Goal: Task Accomplishment & Management: Use online tool/utility

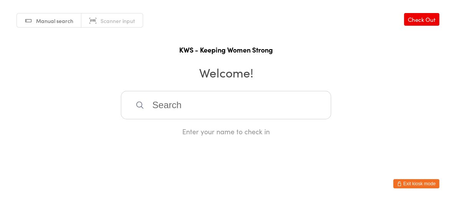
click at [159, 102] on input "search" at bounding box center [226, 105] width 210 height 28
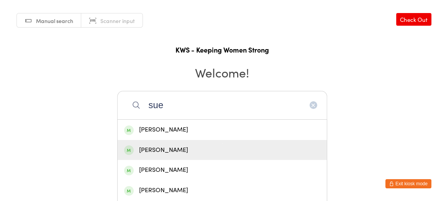
type input "sue"
click at [153, 140] on div "[PERSON_NAME]" at bounding box center [222, 150] width 209 height 20
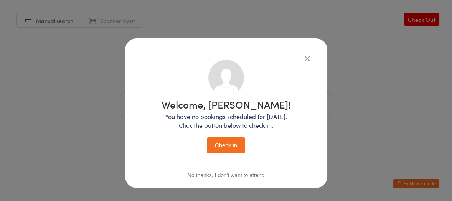
click at [219, 140] on button "Check in" at bounding box center [226, 145] width 38 height 16
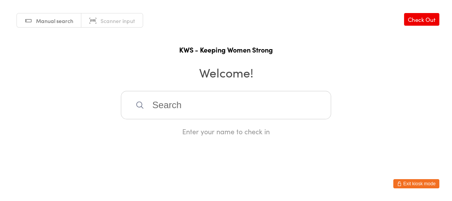
click at [199, 100] on input "search" at bounding box center [226, 105] width 210 height 28
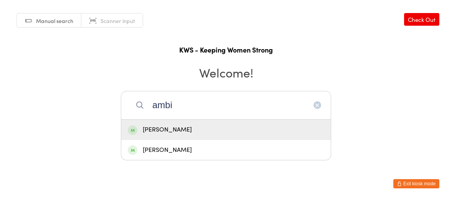
type input "ambi"
click at [172, 131] on div "[PERSON_NAME]" at bounding box center [226, 130] width 196 height 10
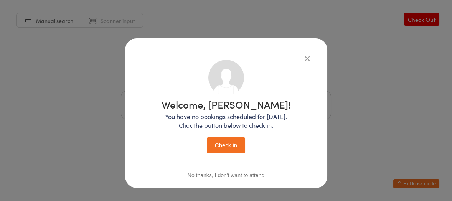
click at [218, 143] on button "Check in" at bounding box center [226, 145] width 38 height 16
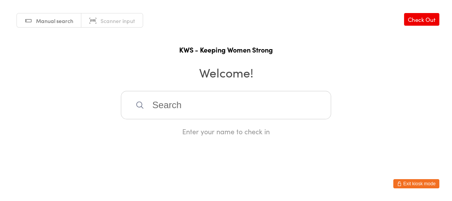
click at [145, 100] on input "search" at bounding box center [226, 105] width 210 height 28
type input "sla"
click at [130, 127] on span at bounding box center [133, 130] width 10 height 10
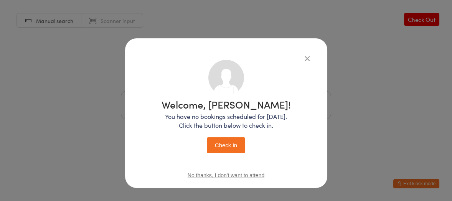
click at [220, 146] on button "Check in" at bounding box center [226, 145] width 38 height 16
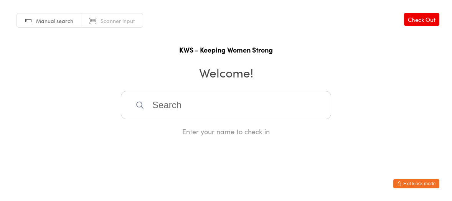
click at [133, 97] on input "search" at bounding box center [226, 105] width 210 height 28
click at [167, 111] on input "search" at bounding box center [226, 105] width 210 height 28
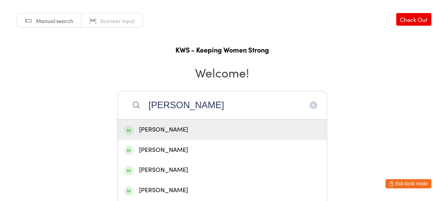
type input "[PERSON_NAME]"
click at [153, 128] on div "[PERSON_NAME]" at bounding box center [222, 130] width 196 height 10
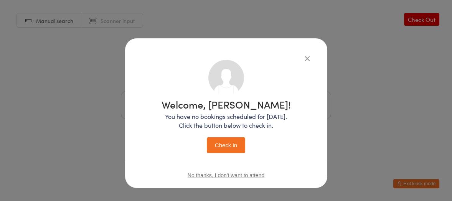
click at [215, 145] on button "Check in" at bounding box center [226, 145] width 38 height 16
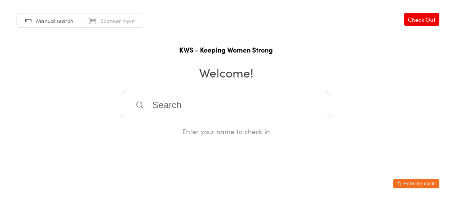
click at [140, 103] on icon at bounding box center [139, 104] width 9 height 9
click at [166, 107] on input "search" at bounding box center [226, 105] width 210 height 28
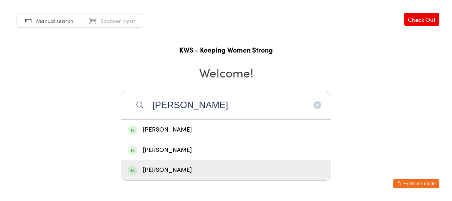
type input "[PERSON_NAME]"
drag, startPoint x: 156, startPoint y: 172, endPoint x: 155, endPoint y: 168, distance: 3.9
click at [156, 170] on div "[PERSON_NAME]" at bounding box center [226, 170] width 196 height 10
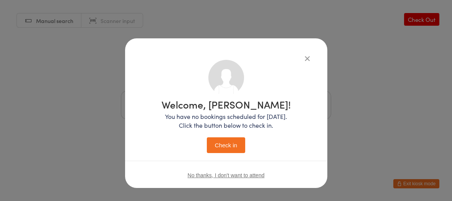
drag, startPoint x: 225, startPoint y: 146, endPoint x: 219, endPoint y: 140, distance: 7.9
click at [227, 144] on button "Check in" at bounding box center [226, 145] width 38 height 16
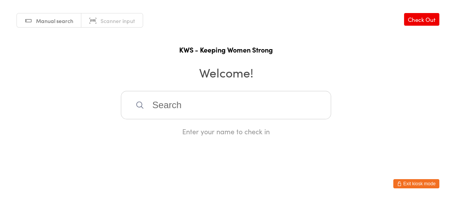
click at [155, 98] on input "search" at bounding box center [226, 105] width 210 height 28
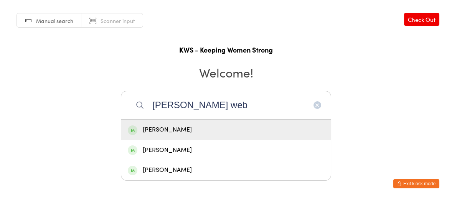
type input "[PERSON_NAME] web"
click at [157, 128] on div "[PERSON_NAME]" at bounding box center [226, 130] width 196 height 10
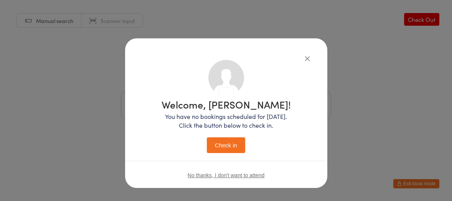
click at [219, 145] on button "Check in" at bounding box center [226, 145] width 38 height 16
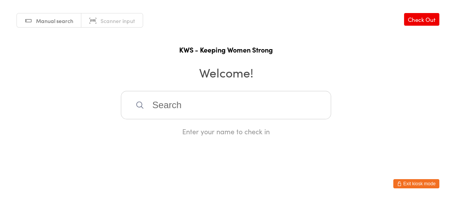
click at [157, 101] on input "search" at bounding box center [226, 105] width 210 height 28
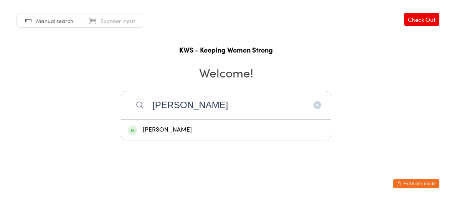
type input "[PERSON_NAME]"
click at [171, 130] on div "[PERSON_NAME]" at bounding box center [226, 130] width 196 height 10
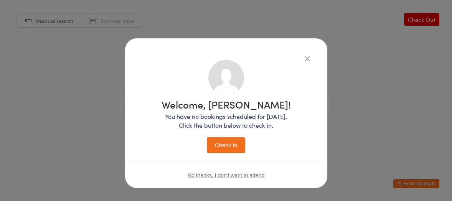
drag, startPoint x: 224, startPoint y: 145, endPoint x: 219, endPoint y: 138, distance: 8.8
click at [225, 144] on button "Check in" at bounding box center [226, 145] width 38 height 16
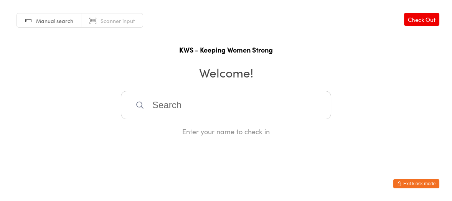
click at [173, 106] on input "search" at bounding box center [226, 105] width 210 height 28
click at [168, 108] on input "search" at bounding box center [226, 105] width 210 height 28
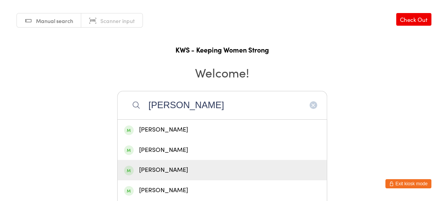
type input "[PERSON_NAME]"
click at [152, 168] on div "[PERSON_NAME]" at bounding box center [222, 170] width 196 height 10
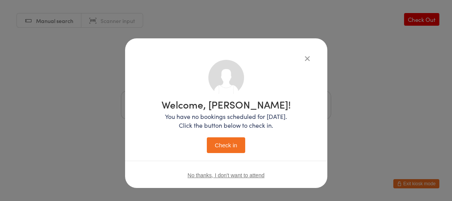
click at [217, 141] on button "Check in" at bounding box center [226, 145] width 38 height 16
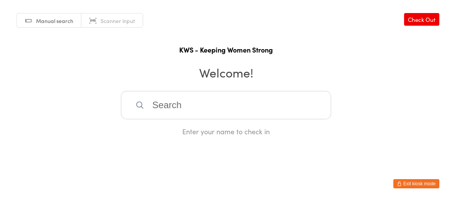
click at [149, 102] on input "search" at bounding box center [226, 105] width 210 height 28
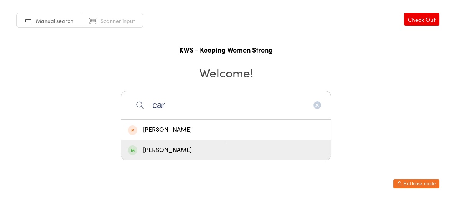
type input "car"
click at [153, 151] on div "[PERSON_NAME]" at bounding box center [226, 150] width 196 height 10
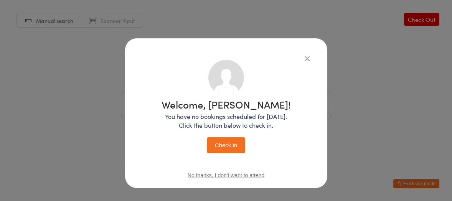
click at [224, 140] on button "Check in" at bounding box center [226, 145] width 38 height 16
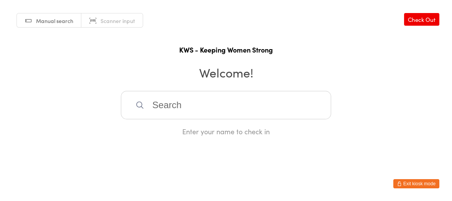
click at [172, 103] on input "search" at bounding box center [226, 105] width 210 height 28
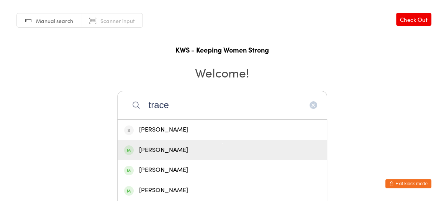
type input "trace"
click at [156, 150] on div "[PERSON_NAME]" at bounding box center [222, 150] width 196 height 10
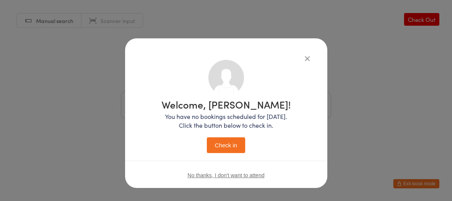
click at [217, 143] on button "Check in" at bounding box center [226, 145] width 38 height 16
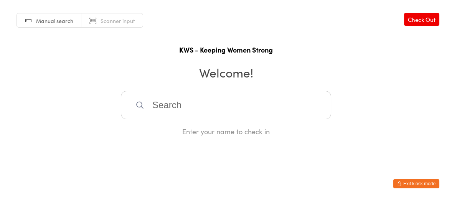
click at [180, 99] on input "search" at bounding box center [226, 105] width 210 height 28
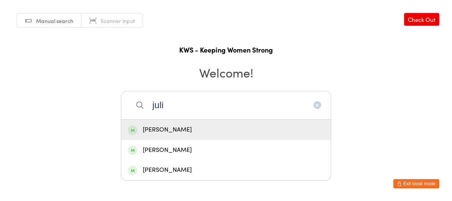
type input "juli"
click at [159, 126] on div "[PERSON_NAME]" at bounding box center [226, 130] width 196 height 10
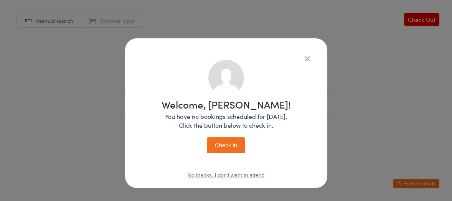
click at [214, 139] on button "Check in" at bounding box center [226, 145] width 38 height 16
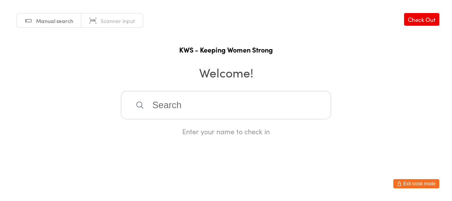
click at [204, 109] on input "search" at bounding box center [226, 105] width 210 height 28
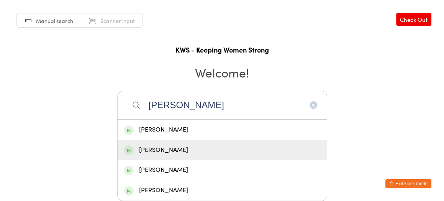
type input "[PERSON_NAME]"
click at [158, 151] on div "[PERSON_NAME]" at bounding box center [222, 150] width 196 height 10
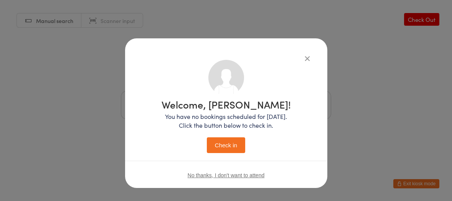
click at [221, 148] on button "Check in" at bounding box center [226, 145] width 38 height 16
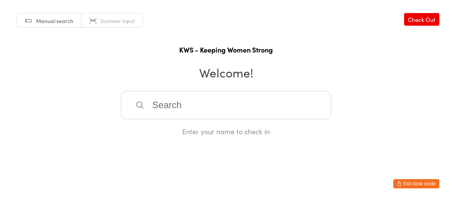
click at [151, 105] on input "search" at bounding box center [226, 105] width 210 height 28
click at [141, 100] on input "search" at bounding box center [226, 105] width 210 height 28
type input "pexi"
click at [206, 127] on div "[PERSON_NAME]" at bounding box center [226, 130] width 196 height 10
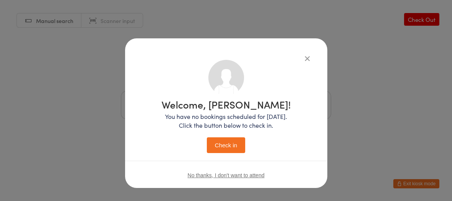
click at [226, 141] on button "Check in" at bounding box center [226, 145] width 38 height 16
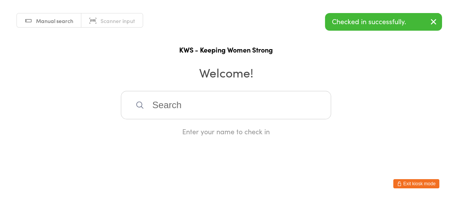
click at [187, 109] on input "search" at bounding box center [226, 105] width 210 height 28
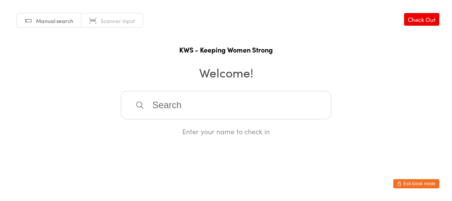
click at [181, 95] on input "search" at bounding box center [226, 105] width 210 height 28
click at [182, 99] on input "search" at bounding box center [226, 105] width 210 height 28
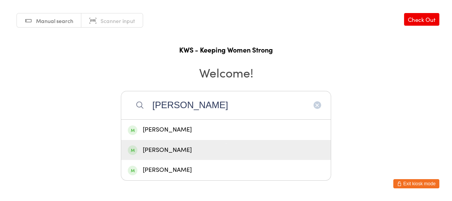
type input "[PERSON_NAME]"
click at [173, 145] on div "[PERSON_NAME]" at bounding box center [225, 150] width 209 height 20
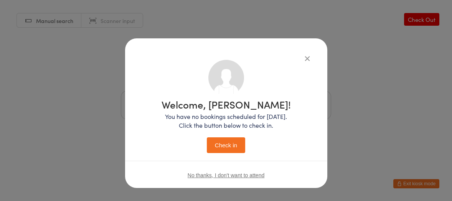
click at [234, 139] on button "Check in" at bounding box center [226, 145] width 38 height 16
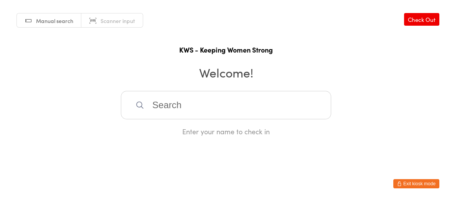
click at [162, 105] on input "search" at bounding box center [226, 105] width 210 height 28
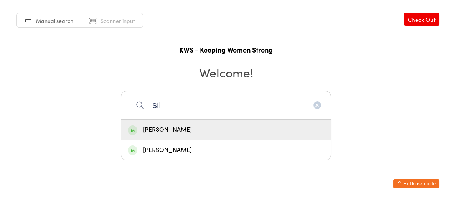
type input "sil"
click at [174, 127] on div "[PERSON_NAME]" at bounding box center [226, 130] width 196 height 10
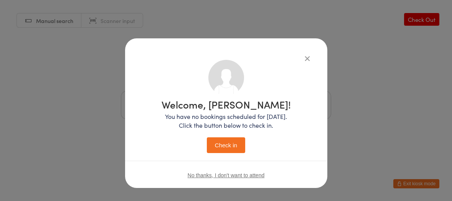
click at [207, 141] on button "Check in" at bounding box center [226, 145] width 38 height 16
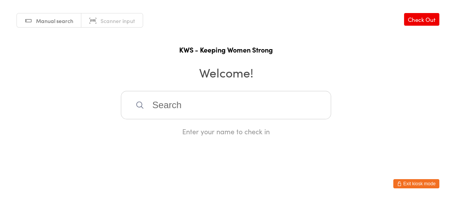
click at [203, 102] on input "search" at bounding box center [226, 105] width 210 height 28
click at [199, 105] on input "search" at bounding box center [226, 105] width 210 height 28
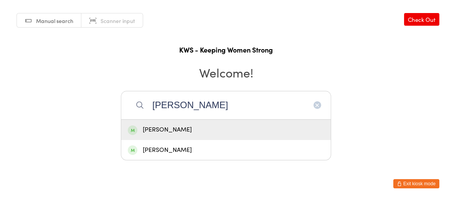
type input "[PERSON_NAME]"
click at [204, 130] on div "[PERSON_NAME]" at bounding box center [226, 130] width 196 height 10
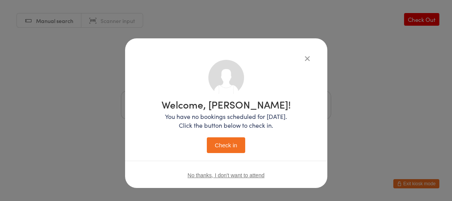
click at [217, 142] on button "Check in" at bounding box center [226, 145] width 38 height 16
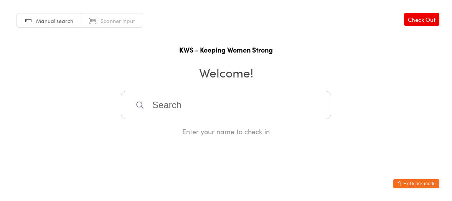
click at [221, 89] on div "Manual search Scanner input Check Out KWS - Keeping Women Strong Welcome! Enter…" at bounding box center [226, 68] width 452 height 136
click at [222, 98] on input "search" at bounding box center [226, 105] width 210 height 28
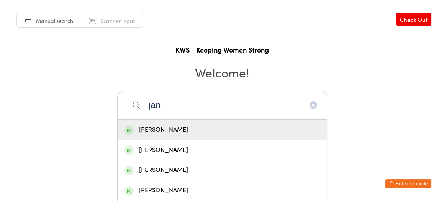
type input "jan"
click at [160, 130] on div "[PERSON_NAME]" at bounding box center [222, 130] width 196 height 10
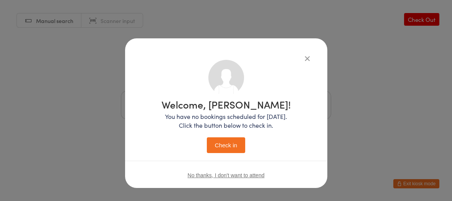
click at [223, 143] on button "Check in" at bounding box center [226, 145] width 38 height 16
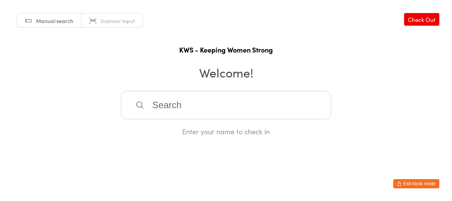
click at [158, 104] on input "search" at bounding box center [226, 105] width 210 height 28
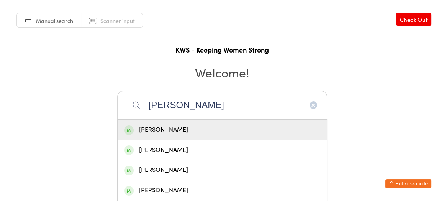
type input "[PERSON_NAME]"
click at [166, 130] on div "[PERSON_NAME]" at bounding box center [222, 130] width 196 height 10
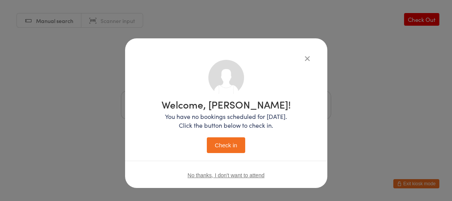
click at [220, 145] on button "Check in" at bounding box center [226, 145] width 38 height 16
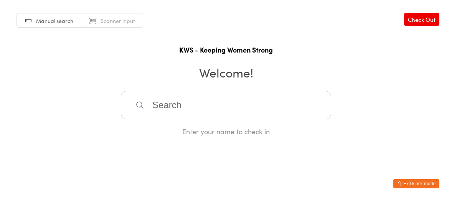
drag, startPoint x: 161, startPoint y: 104, endPoint x: 179, endPoint y: 107, distance: 17.8
click at [164, 105] on input "search" at bounding box center [226, 105] width 210 height 28
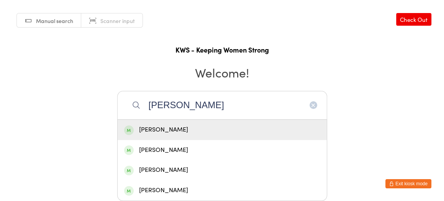
type input "[PERSON_NAME]"
click at [162, 130] on div "[PERSON_NAME]" at bounding box center [222, 130] width 196 height 10
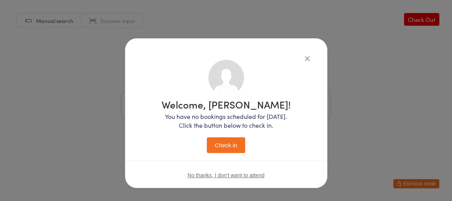
click at [225, 144] on button "Check in" at bounding box center [226, 145] width 38 height 16
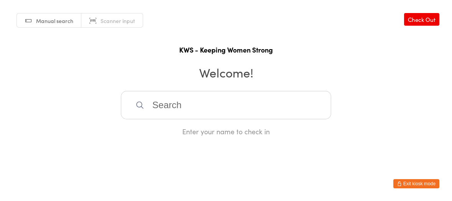
drag, startPoint x: 161, startPoint y: 103, endPoint x: 173, endPoint y: 92, distance: 17.1
click at [163, 102] on input "search" at bounding box center [226, 105] width 210 height 28
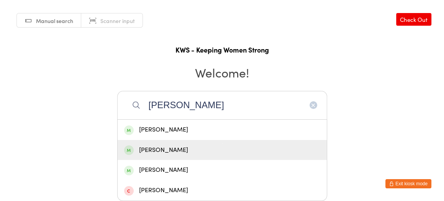
type input "[PERSON_NAME]"
click at [158, 147] on div "[PERSON_NAME]" at bounding box center [222, 150] width 196 height 10
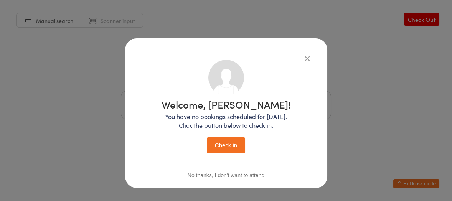
click at [225, 142] on button "Check in" at bounding box center [226, 145] width 38 height 16
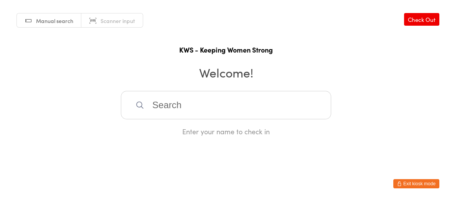
drag, startPoint x: 236, startPoint y: 94, endPoint x: 235, endPoint y: 90, distance: 3.9
click at [236, 94] on input "search" at bounding box center [226, 105] width 210 height 28
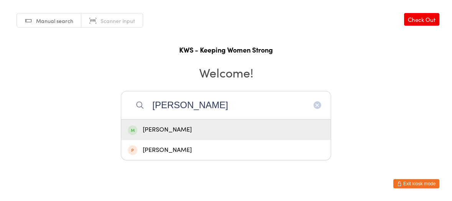
type input "[PERSON_NAME]"
click at [177, 132] on div "[PERSON_NAME]" at bounding box center [226, 130] width 196 height 10
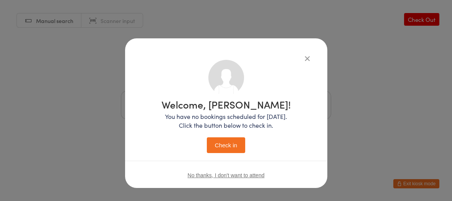
click at [211, 141] on button "Check in" at bounding box center [226, 145] width 38 height 16
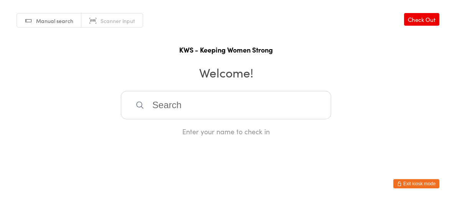
click at [137, 101] on icon at bounding box center [139, 104] width 9 height 9
click at [156, 100] on input "search" at bounding box center [226, 105] width 210 height 28
type input "fio"
click at [177, 126] on div "[PERSON_NAME]" at bounding box center [226, 130] width 196 height 10
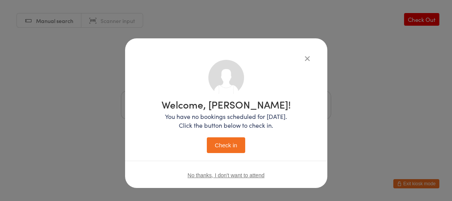
click at [222, 143] on button "Check in" at bounding box center [226, 145] width 38 height 16
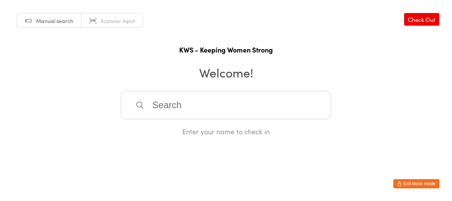
click at [232, 108] on input "search" at bounding box center [226, 105] width 210 height 28
type input "violet"
click at [162, 132] on div "[PERSON_NAME]" at bounding box center [226, 130] width 196 height 10
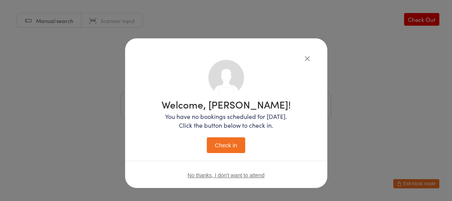
click at [228, 148] on button "Check in" at bounding box center [226, 145] width 38 height 16
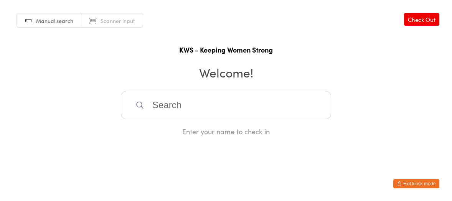
drag, startPoint x: 245, startPoint y: 141, endPoint x: 248, endPoint y: 146, distance: 5.3
click at [247, 145] on html "You have now entered Kiosk Mode. Members will be able to check themselves in us…" at bounding box center [226, 100] width 452 height 201
click at [228, 104] on input "search" at bounding box center [226, 105] width 210 height 28
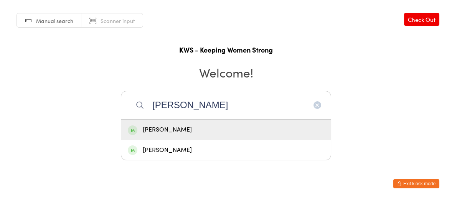
click at [219, 107] on input "[PERSON_NAME]" at bounding box center [226, 105] width 210 height 28
type input "[PERSON_NAME]"
click at [221, 125] on div "[PERSON_NAME]" at bounding box center [226, 130] width 196 height 10
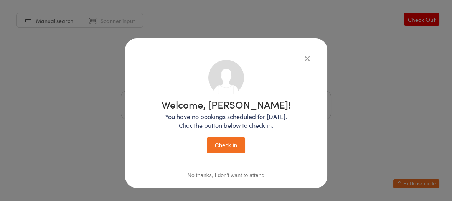
drag, startPoint x: 219, startPoint y: 140, endPoint x: 220, endPoint y: 133, distance: 6.6
click at [220, 140] on button "Check in" at bounding box center [226, 145] width 38 height 16
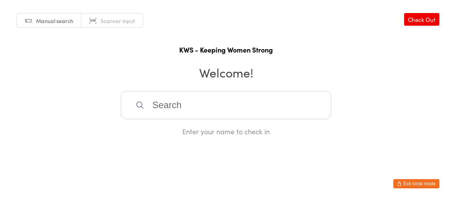
click at [173, 99] on input "search" at bounding box center [226, 105] width 210 height 28
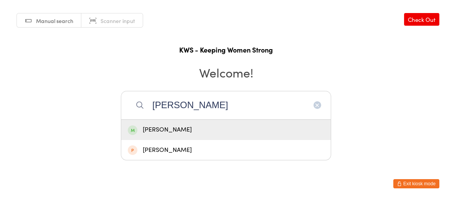
type input "[PERSON_NAME]"
click at [174, 126] on div "[PERSON_NAME]" at bounding box center [226, 130] width 196 height 10
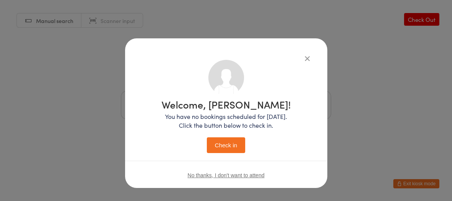
click at [230, 147] on button "Check in" at bounding box center [226, 145] width 38 height 16
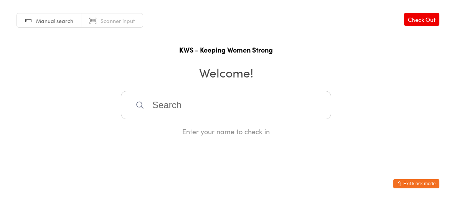
click at [150, 105] on input "search" at bounding box center [226, 105] width 210 height 28
type input "ing"
drag, startPoint x: 158, startPoint y: 131, endPoint x: 199, endPoint y: 164, distance: 52.6
click at [161, 132] on div "[PERSON_NAME]" at bounding box center [226, 130] width 196 height 10
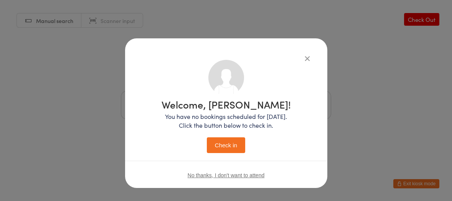
click at [223, 148] on button "Check in" at bounding box center [226, 145] width 38 height 16
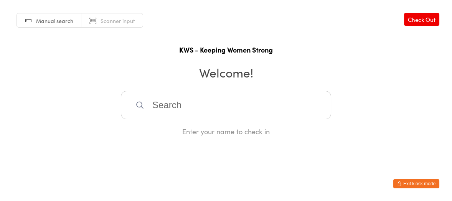
click at [183, 104] on input "search" at bounding box center [226, 105] width 210 height 28
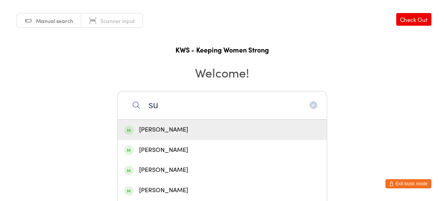
type input "su"
click at [152, 127] on div "[PERSON_NAME]" at bounding box center [222, 130] width 196 height 10
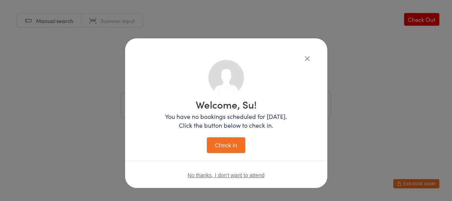
click at [219, 143] on button "Check in" at bounding box center [226, 145] width 38 height 16
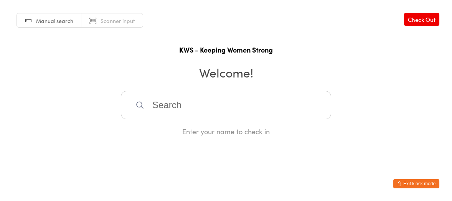
click at [182, 105] on input "search" at bounding box center [226, 105] width 210 height 28
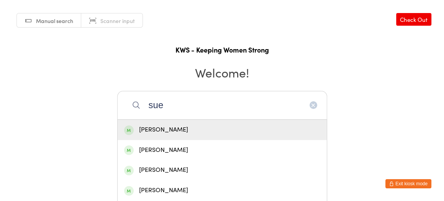
type input "sue"
click at [164, 127] on div "[PERSON_NAME]" at bounding box center [222, 130] width 196 height 10
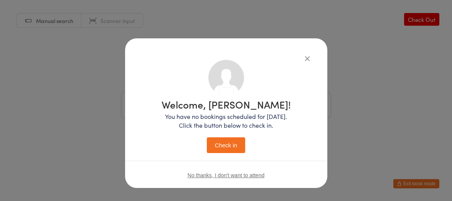
click at [228, 140] on button "Check in" at bounding box center [226, 145] width 38 height 16
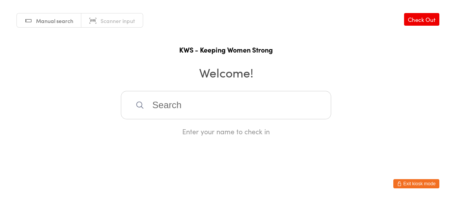
click at [222, 102] on input "search" at bounding box center [226, 105] width 210 height 28
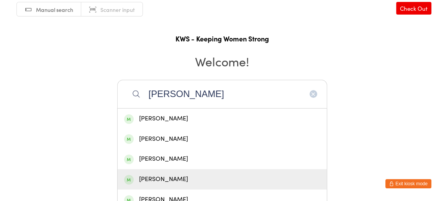
scroll to position [21, 0]
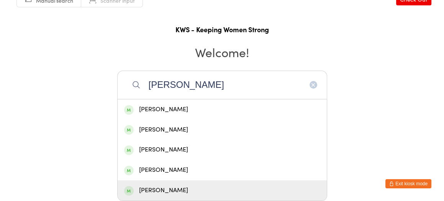
type input "[PERSON_NAME]"
click at [192, 190] on div "[PERSON_NAME]" at bounding box center [222, 190] width 196 height 10
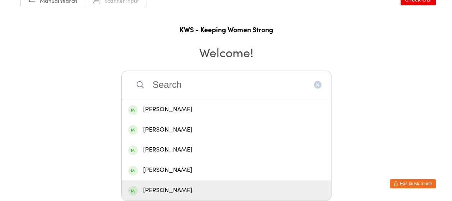
scroll to position [0, 0]
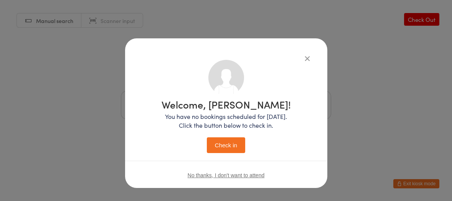
click at [214, 148] on button "Check in" at bounding box center [226, 145] width 38 height 16
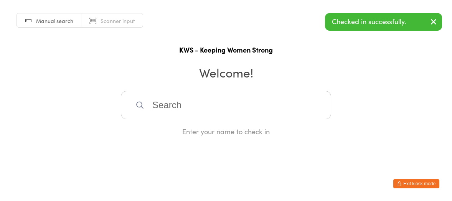
click at [210, 110] on input "search" at bounding box center [226, 105] width 210 height 28
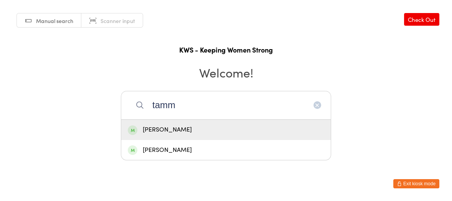
type input "tamm"
click at [159, 130] on div "[PERSON_NAME]" at bounding box center [226, 130] width 196 height 10
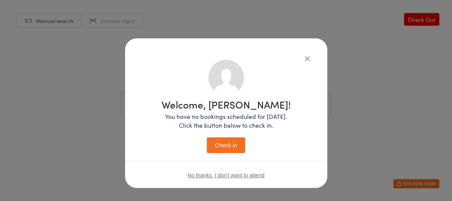
click at [227, 147] on button "Check in" at bounding box center [226, 145] width 38 height 16
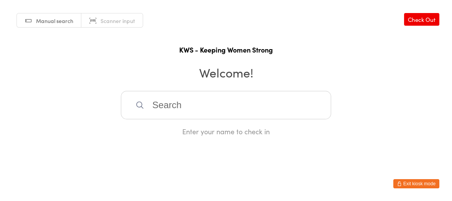
click at [157, 106] on input "search" at bounding box center [226, 105] width 210 height 28
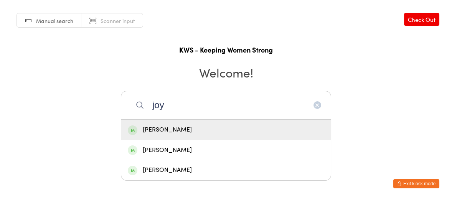
type input "joy"
click at [175, 130] on div "[PERSON_NAME]" at bounding box center [226, 130] width 196 height 10
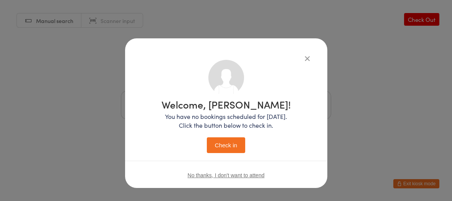
click at [229, 145] on button "Check in" at bounding box center [226, 145] width 38 height 16
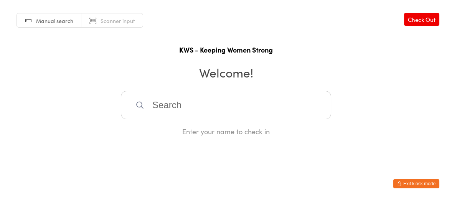
click at [241, 109] on input "search" at bounding box center [226, 105] width 210 height 28
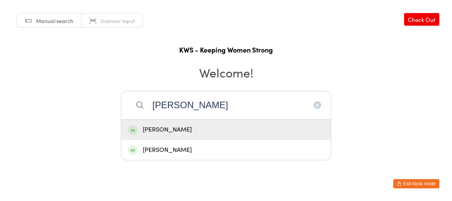
type input "[PERSON_NAME]"
click at [233, 123] on div "[PERSON_NAME]" at bounding box center [225, 130] width 209 height 20
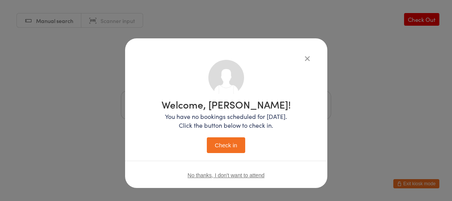
click at [225, 140] on button "Check in" at bounding box center [226, 145] width 38 height 16
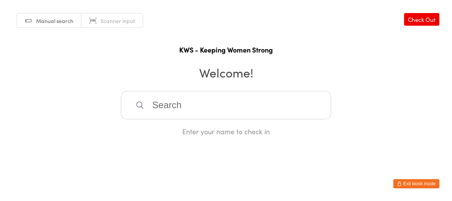
drag, startPoint x: 155, startPoint y: 117, endPoint x: 176, endPoint y: 118, distance: 20.8
click at [157, 117] on input "search" at bounding box center [226, 105] width 210 height 28
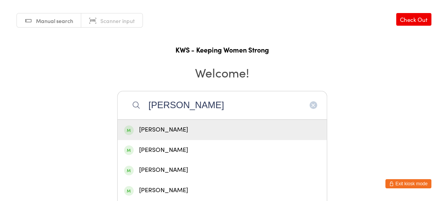
type input "[PERSON_NAME]"
click at [173, 132] on div "[PERSON_NAME]" at bounding box center [222, 130] width 196 height 10
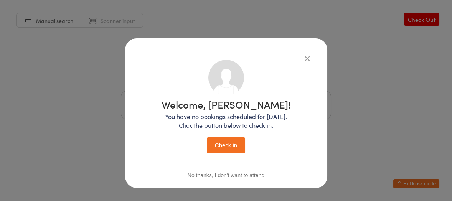
click at [226, 145] on button "Check in" at bounding box center [226, 145] width 38 height 16
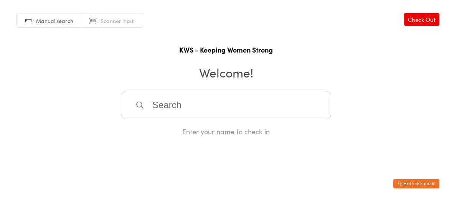
click at [156, 105] on input "search" at bounding box center [226, 105] width 210 height 28
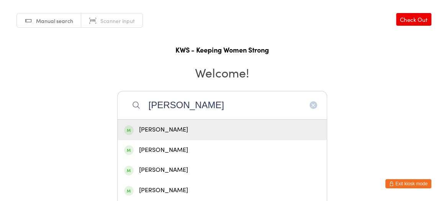
type input "[PERSON_NAME]"
click at [168, 130] on div "[PERSON_NAME]" at bounding box center [222, 130] width 196 height 10
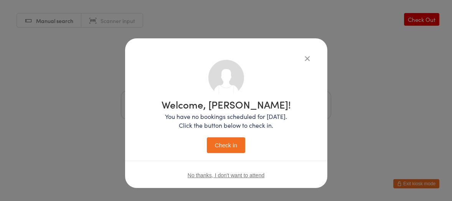
click at [216, 146] on button "Check in" at bounding box center [226, 145] width 38 height 16
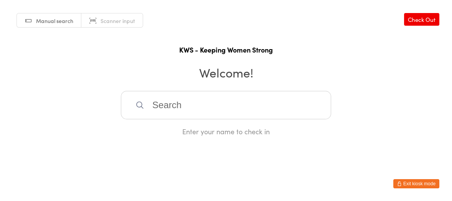
click at [195, 104] on input "search" at bounding box center [226, 105] width 210 height 28
type input "yracy"
click at [176, 127] on div "[PERSON_NAME]" at bounding box center [226, 130] width 196 height 10
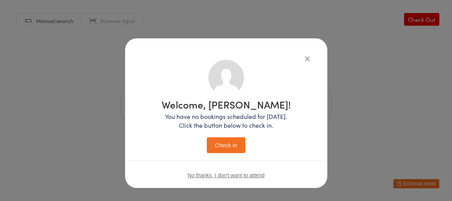
click at [214, 147] on button "Check in" at bounding box center [226, 145] width 38 height 16
